Goal: Task Accomplishment & Management: Manage account settings

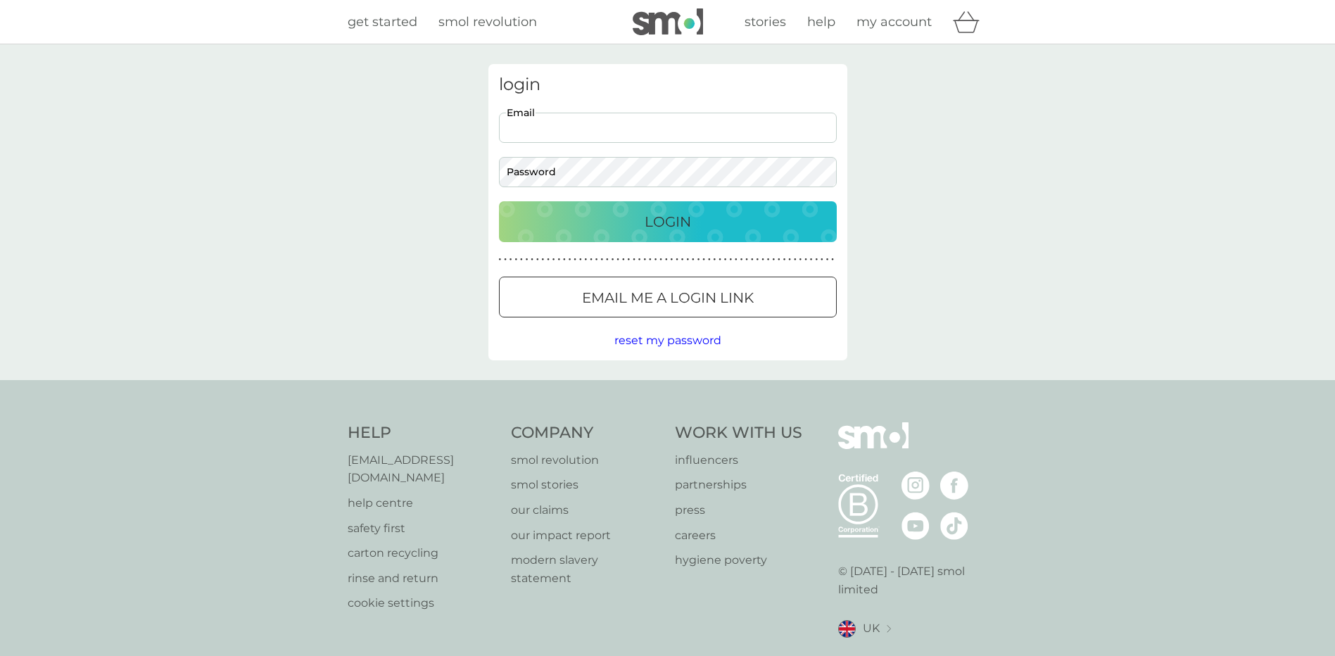
click at [608, 130] on input "Email" at bounding box center [668, 128] width 338 height 30
click at [605, 123] on input "Email" at bounding box center [668, 128] width 338 height 30
type input "majamelendez2@hotmail.com"
click at [499, 201] on button "Login" at bounding box center [668, 221] width 338 height 41
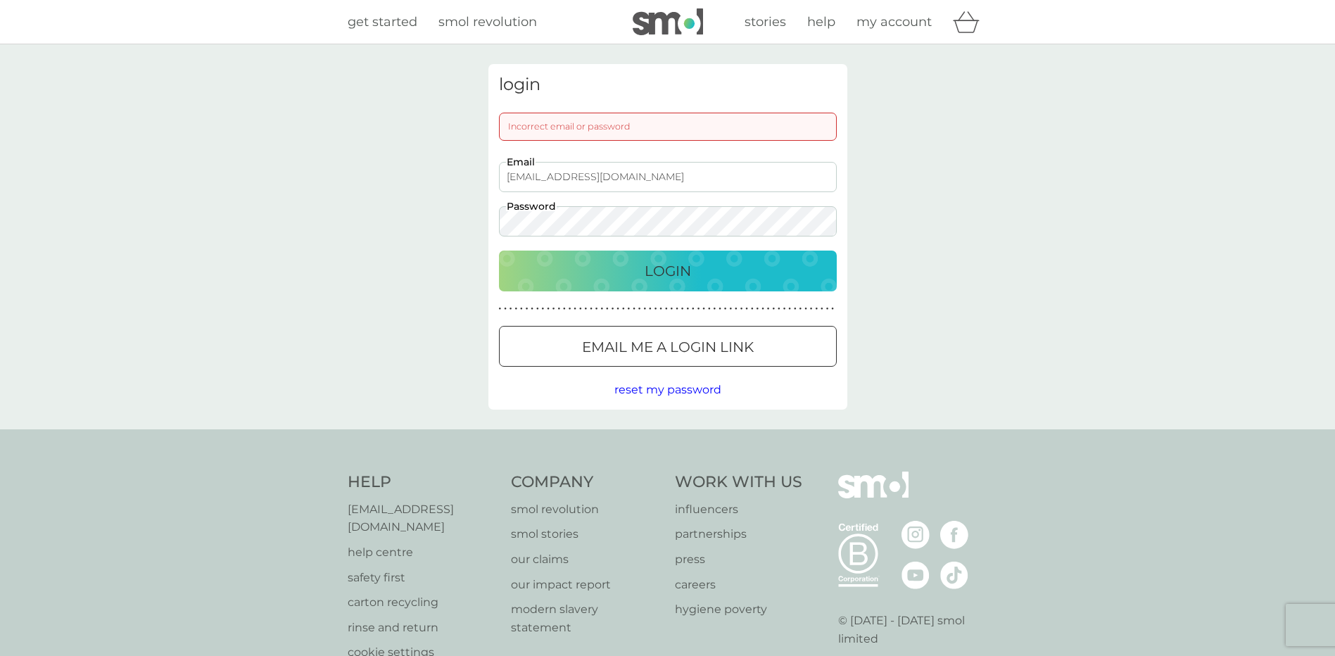
click at [402, 227] on div "login Incorrect email or password majamelendez2@hotmail.com Email Password Logi…" at bounding box center [667, 236] width 1335 height 385
click at [499, 251] on button "Login" at bounding box center [668, 271] width 338 height 41
click at [896, 21] on span "my account" at bounding box center [894, 21] width 75 height 15
click at [379, 26] on span "get started" at bounding box center [383, 21] width 70 height 15
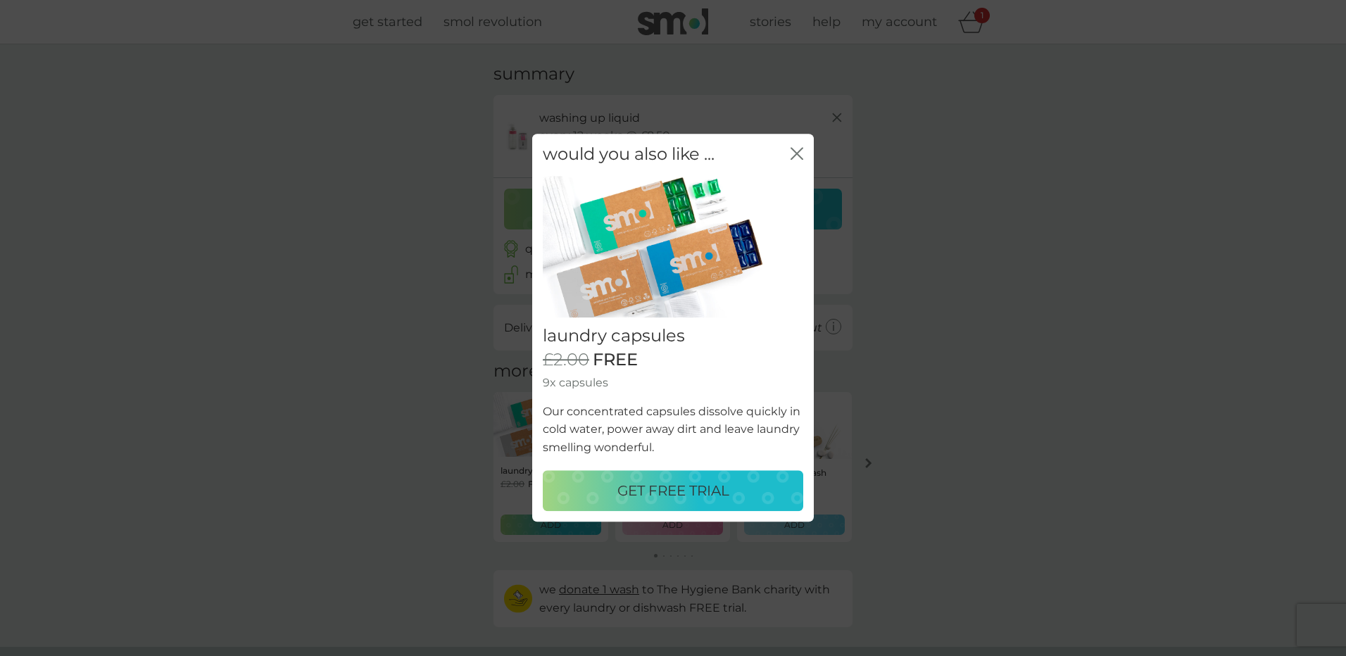
click at [798, 149] on icon "close" at bounding box center [796, 153] width 13 height 13
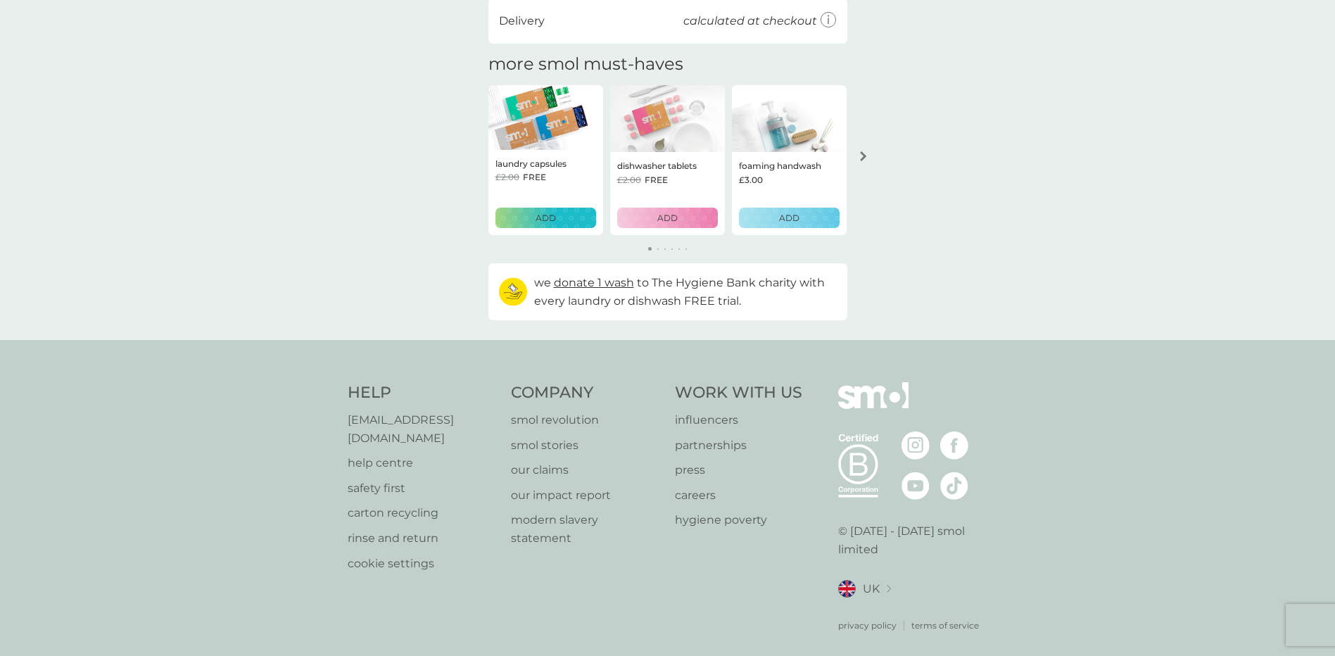
scroll to position [308, 0]
click at [394, 453] on p "help centre" at bounding box center [423, 462] width 150 height 18
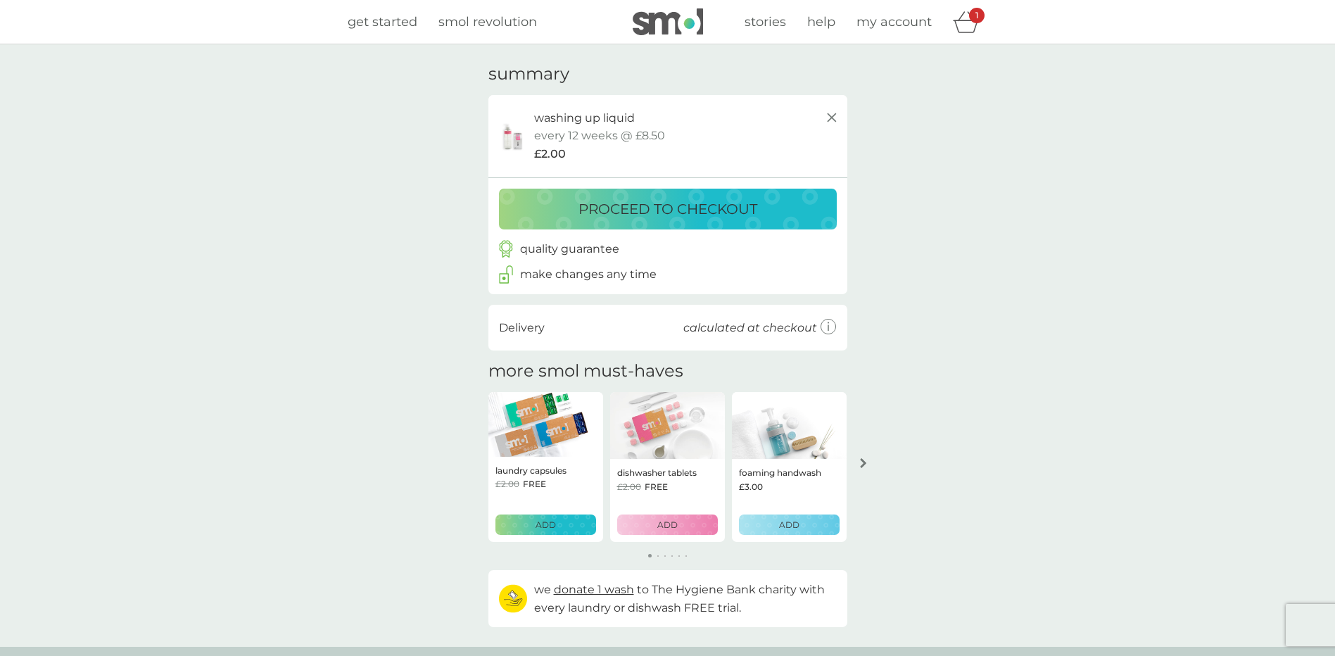
click at [370, 19] on span "get started" at bounding box center [383, 21] width 70 height 15
